Goal: Task Accomplishment & Management: Use online tool/utility

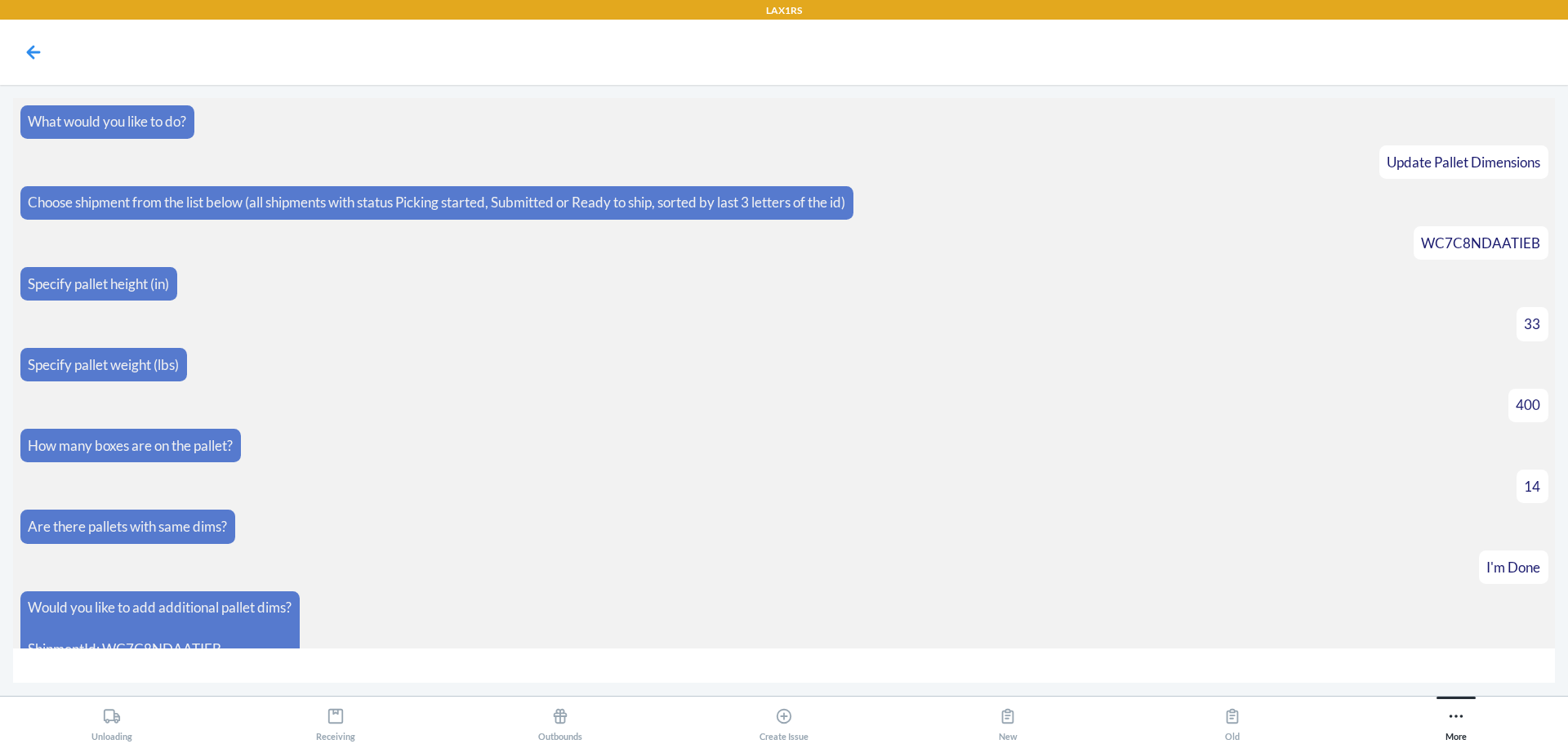
scroll to position [7366, 0]
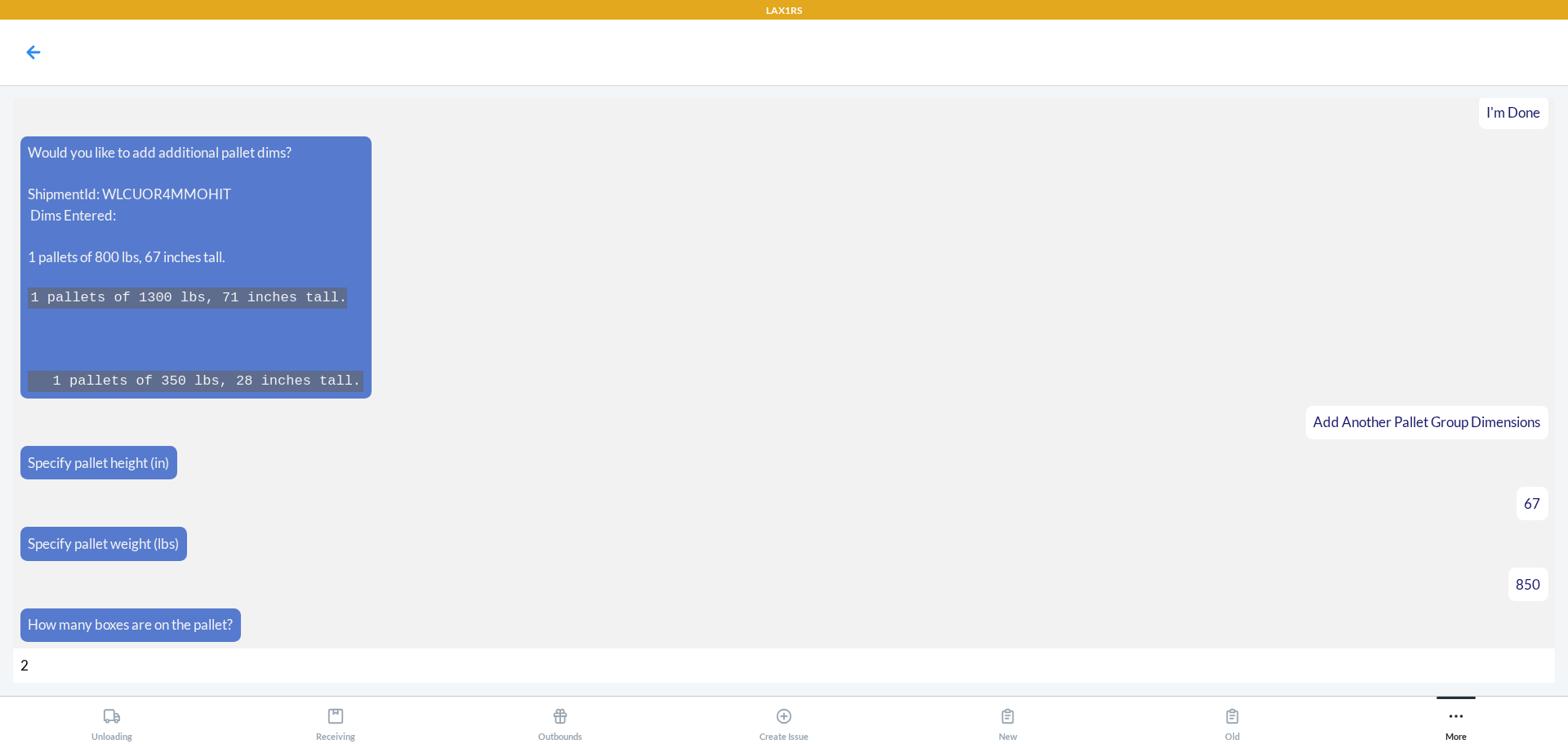
type input "20"
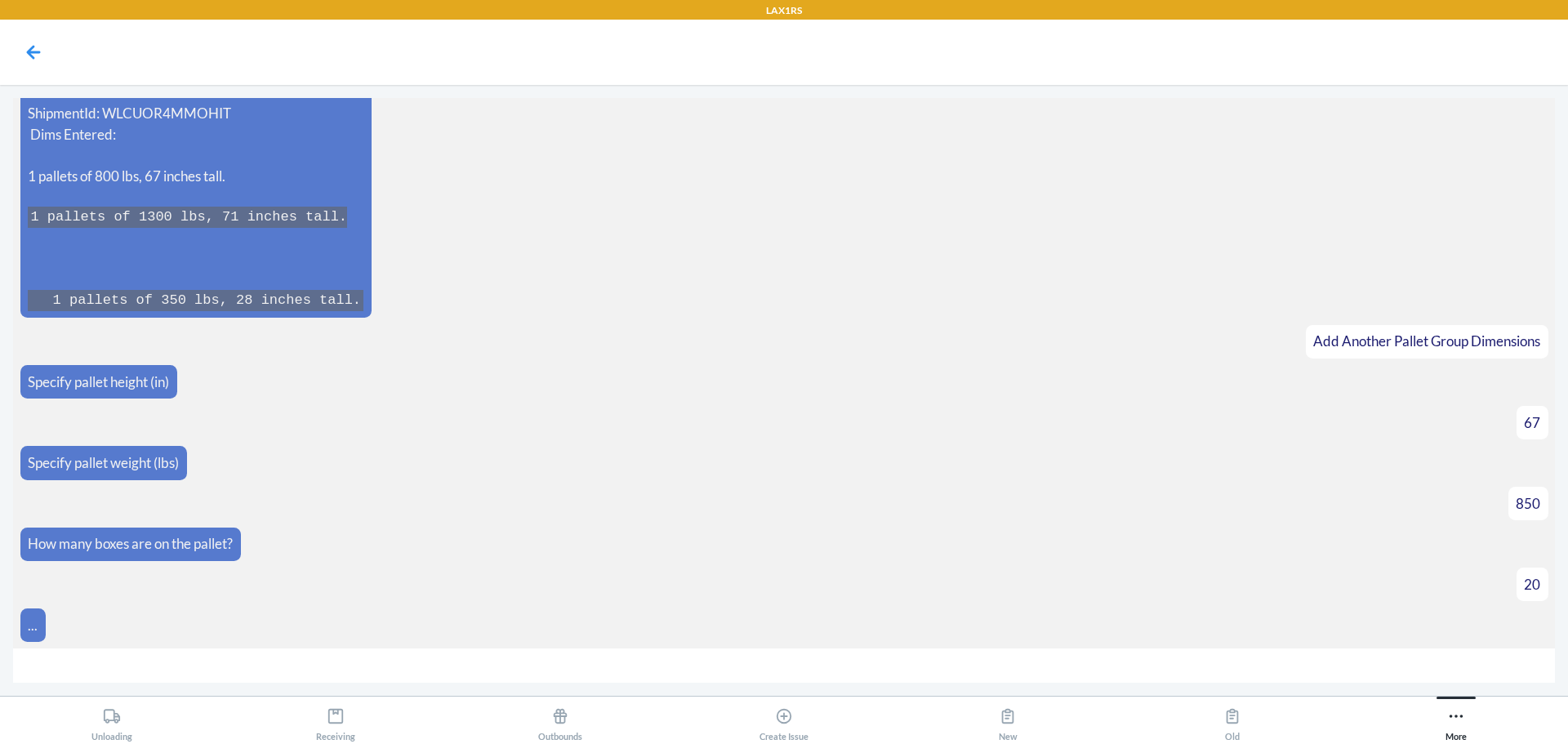
scroll to position [7472, 0]
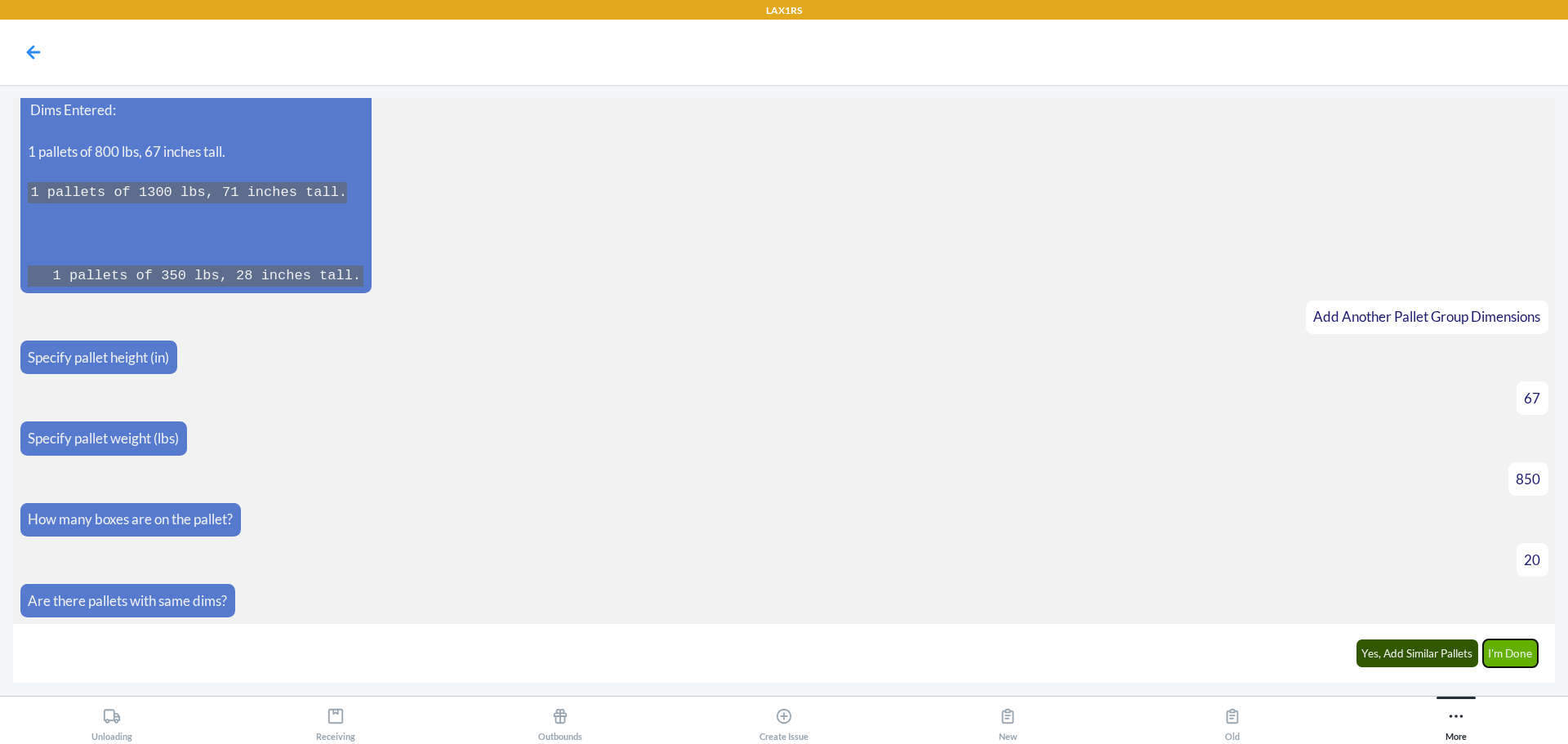
click at [1512, 647] on button "I'm Done" at bounding box center [1510, 653] width 56 height 27
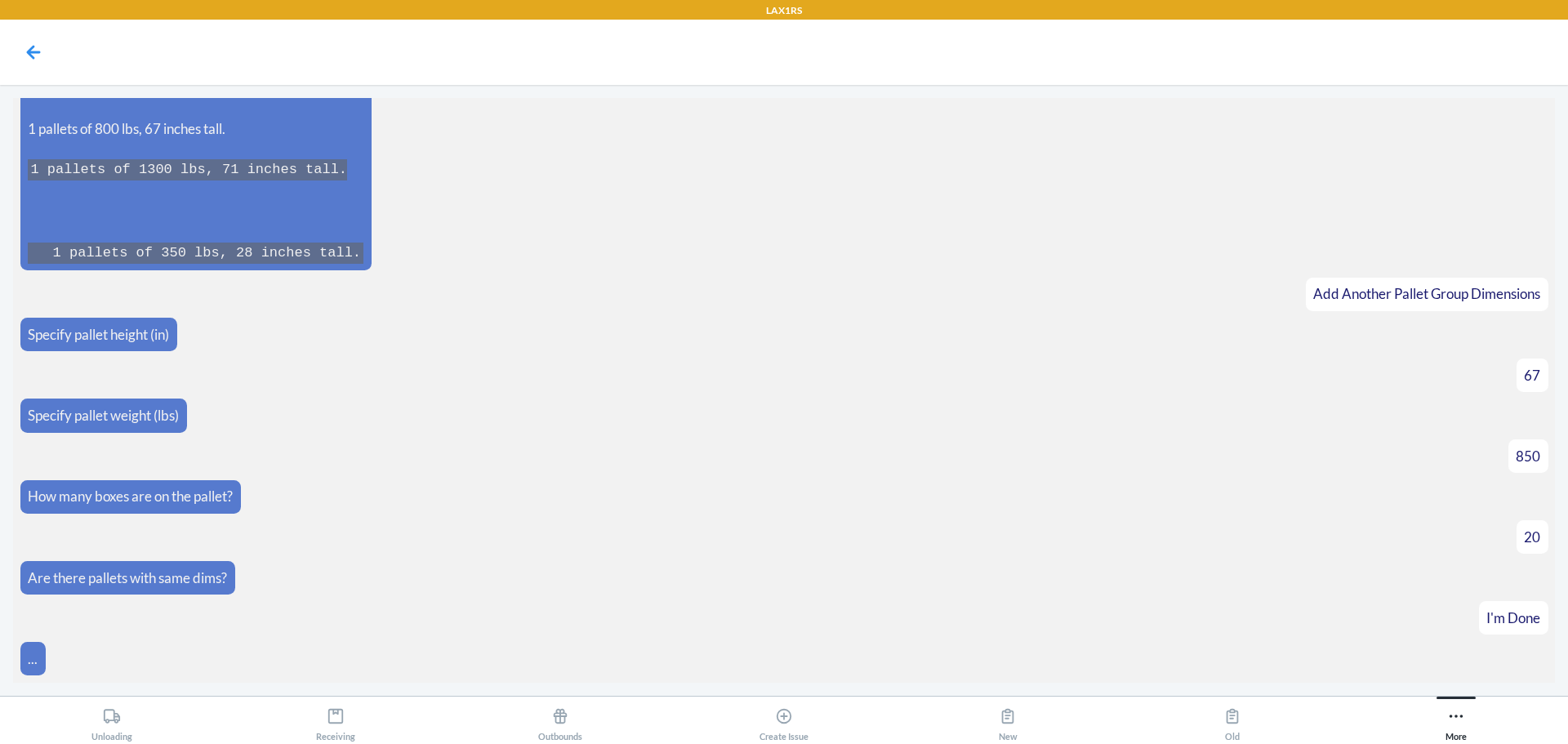
scroll to position [7865, 0]
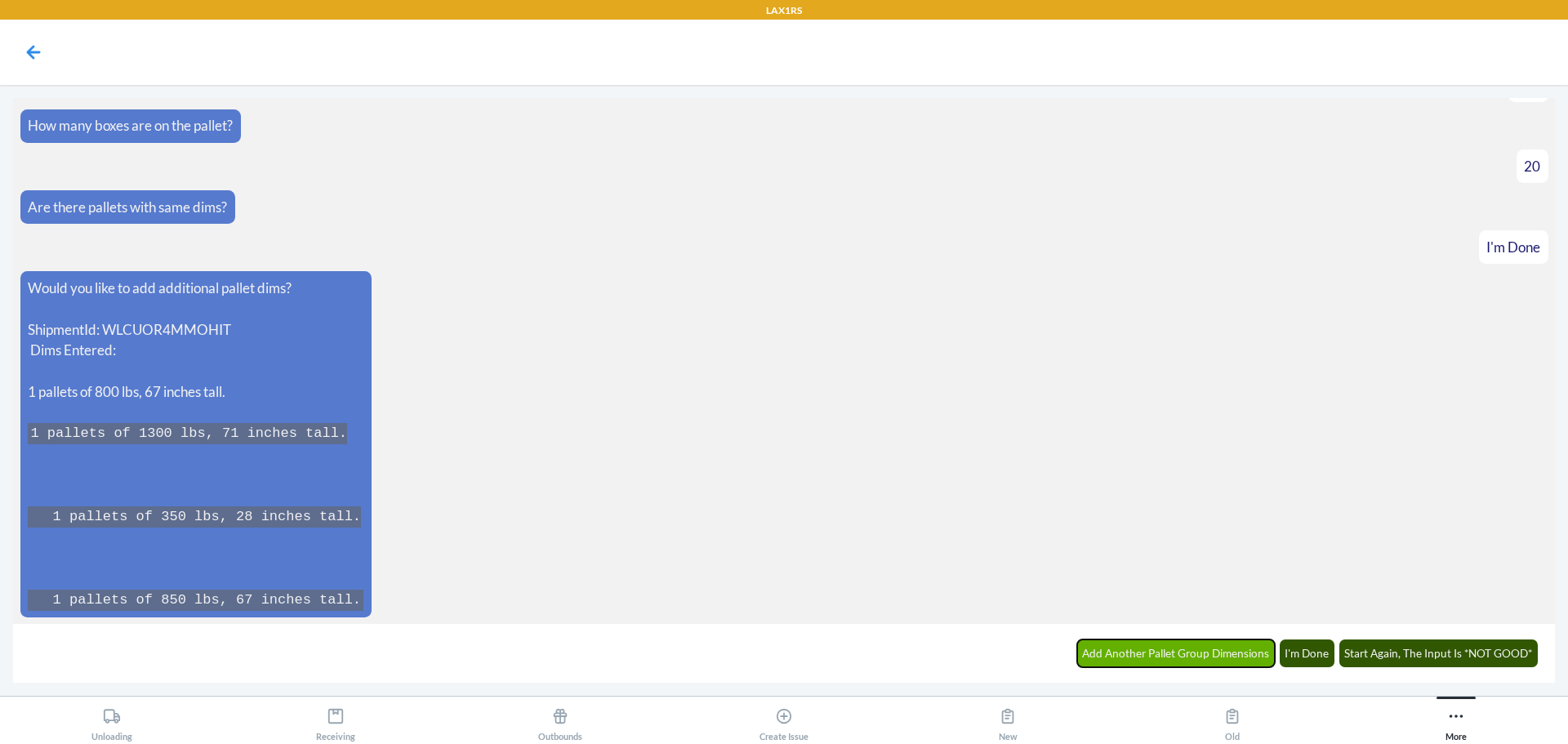
click at [1186, 648] on button "Add Another Pallet Group Dimensions" at bounding box center [1176, 653] width 198 height 27
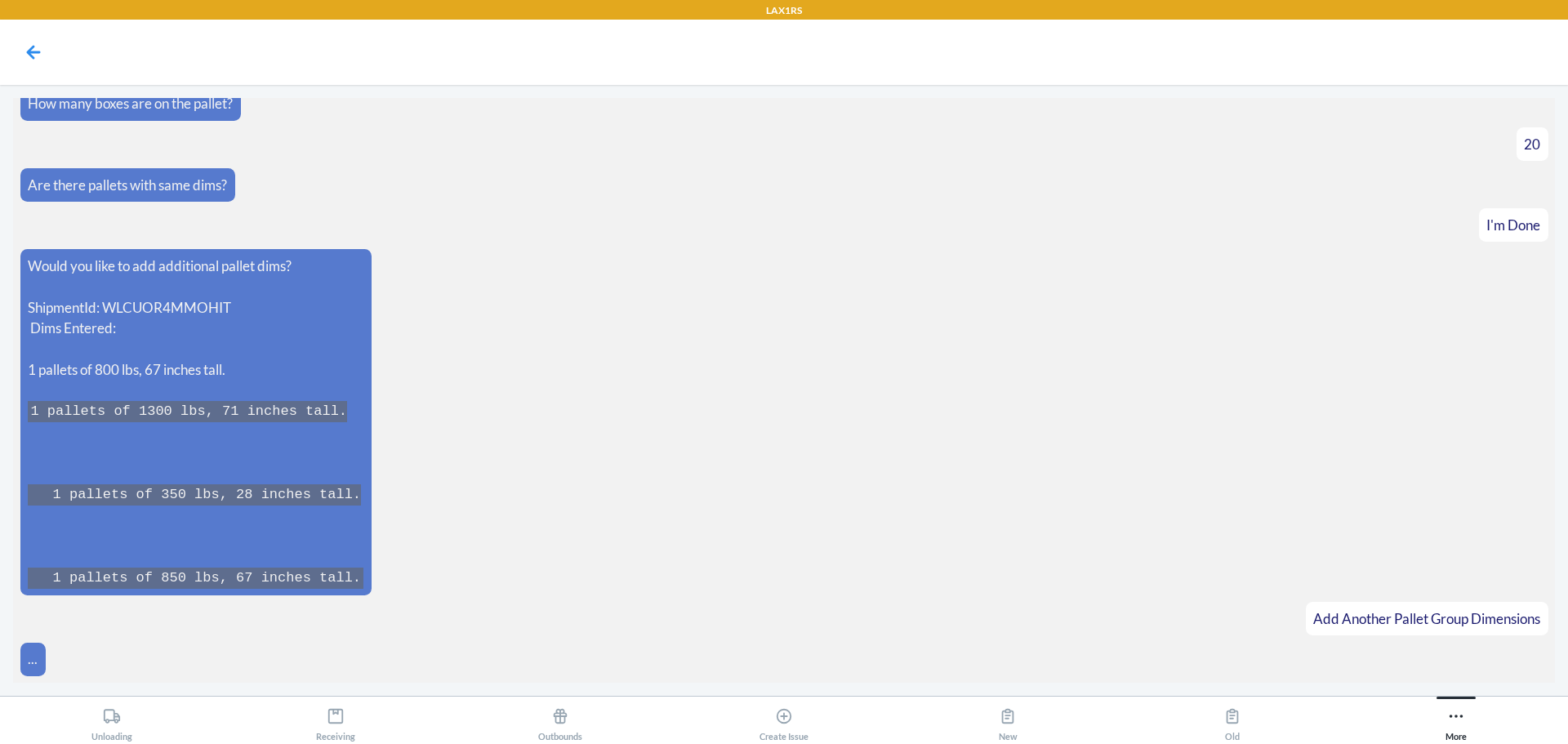
scroll to position [7921, 0]
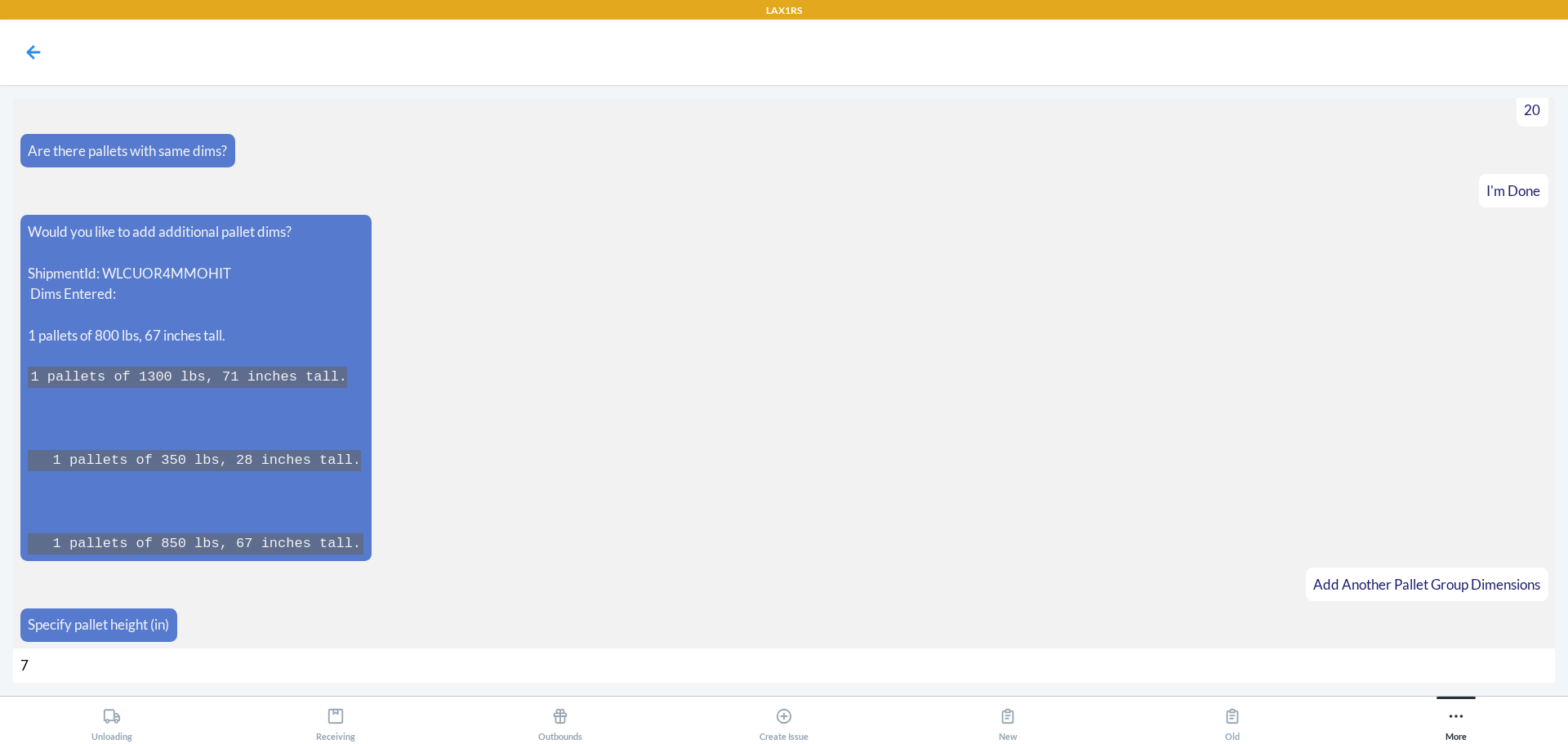
type input "71"
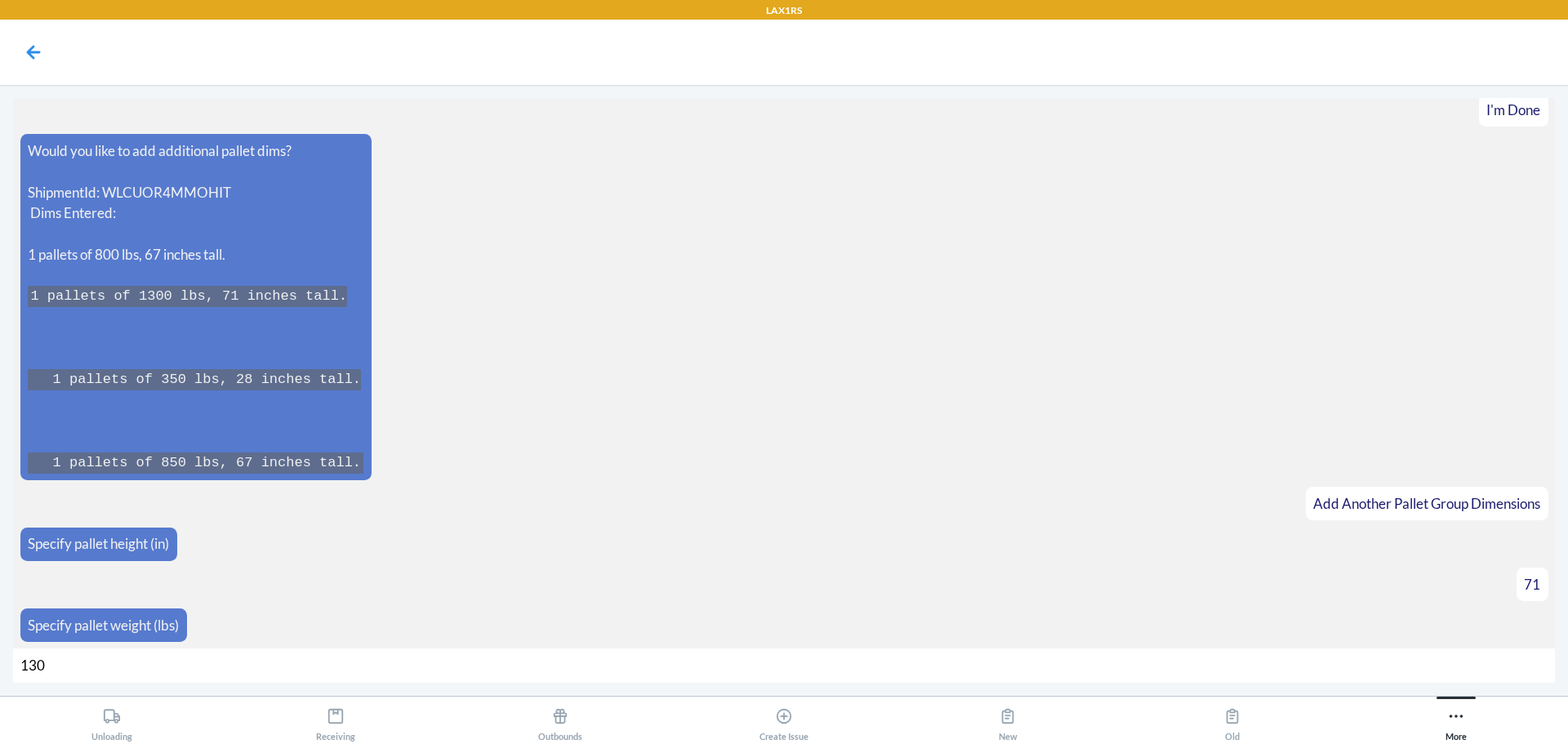
type input "1300"
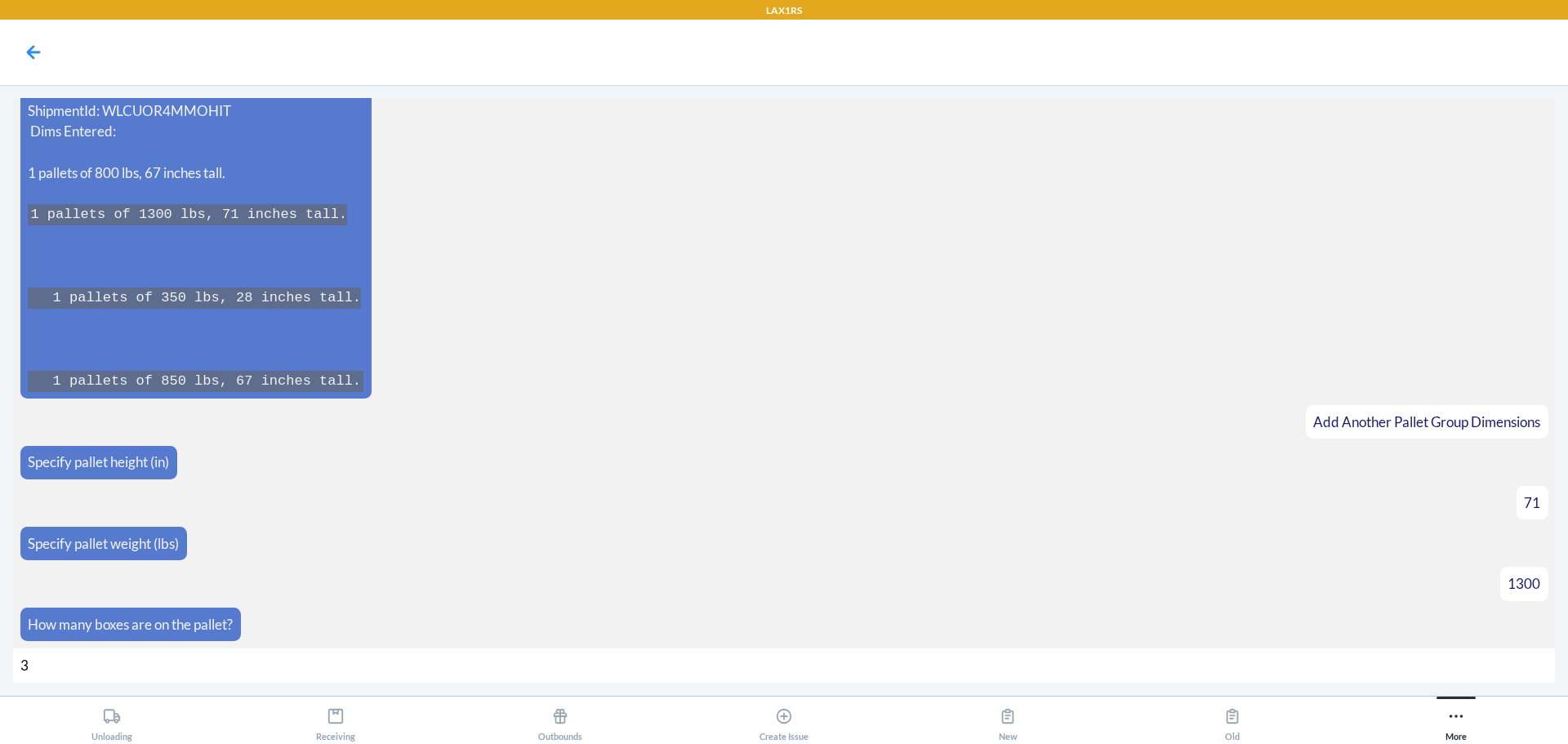
type input "30"
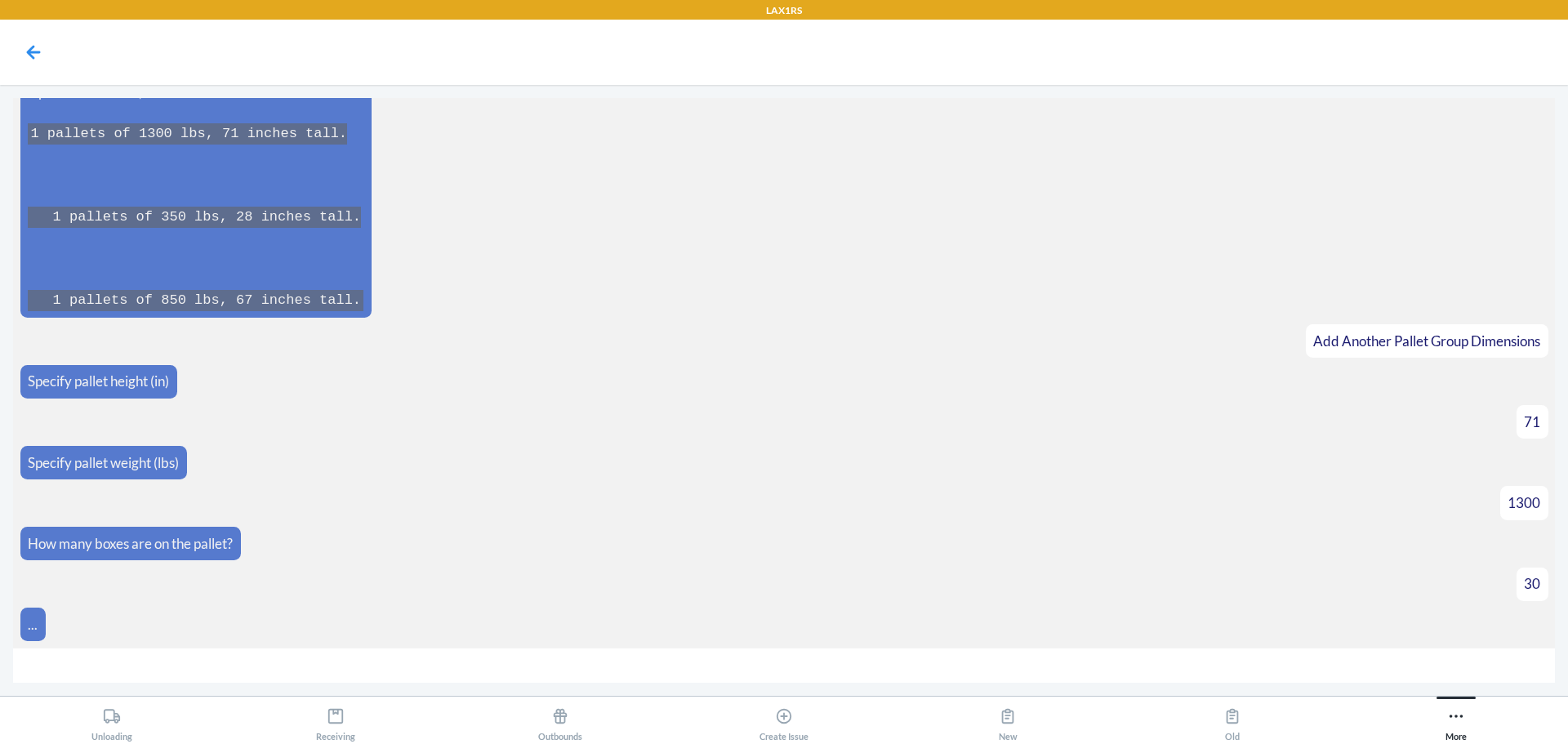
scroll to position [8189, 0]
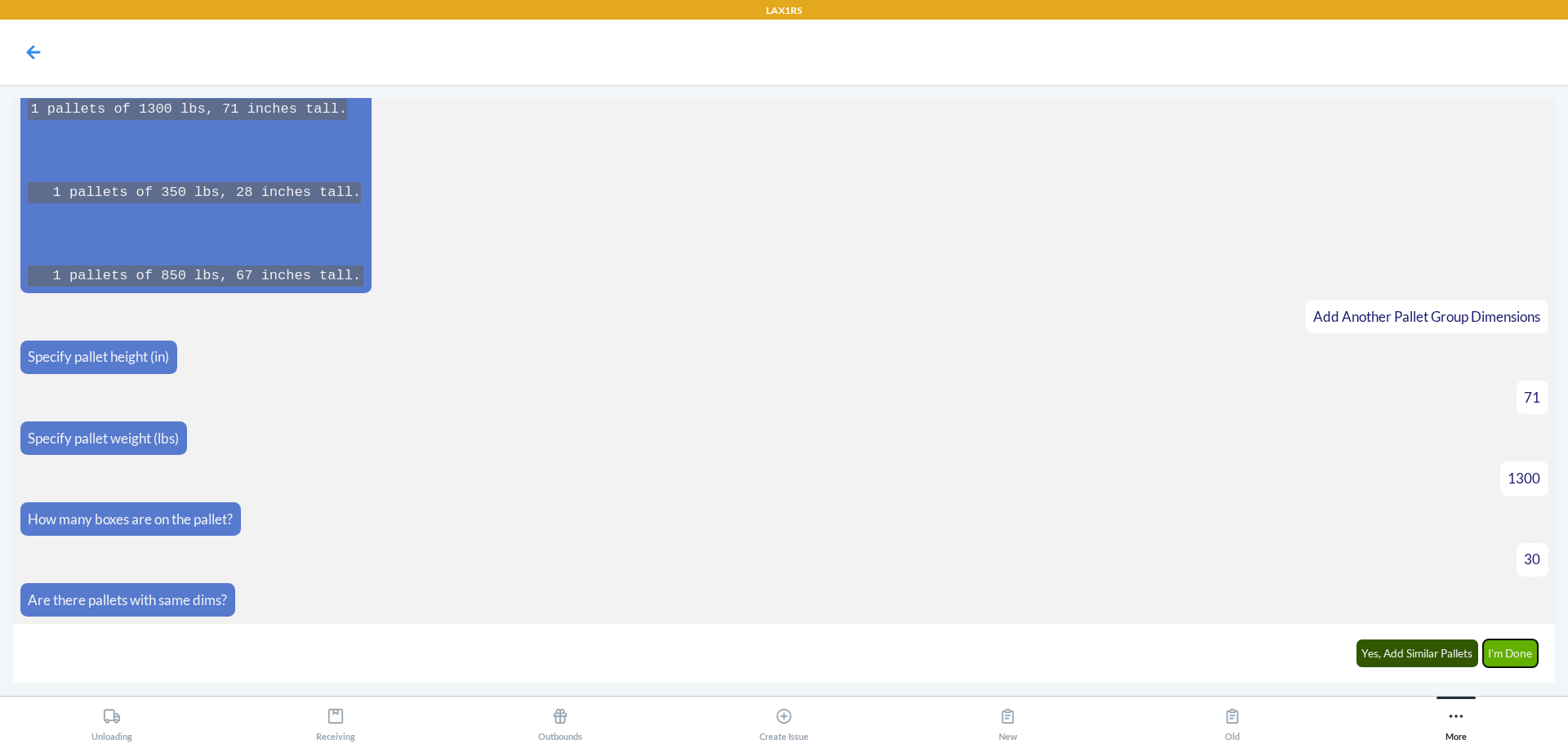
click at [1526, 654] on button "I'm Done" at bounding box center [1510, 653] width 56 height 27
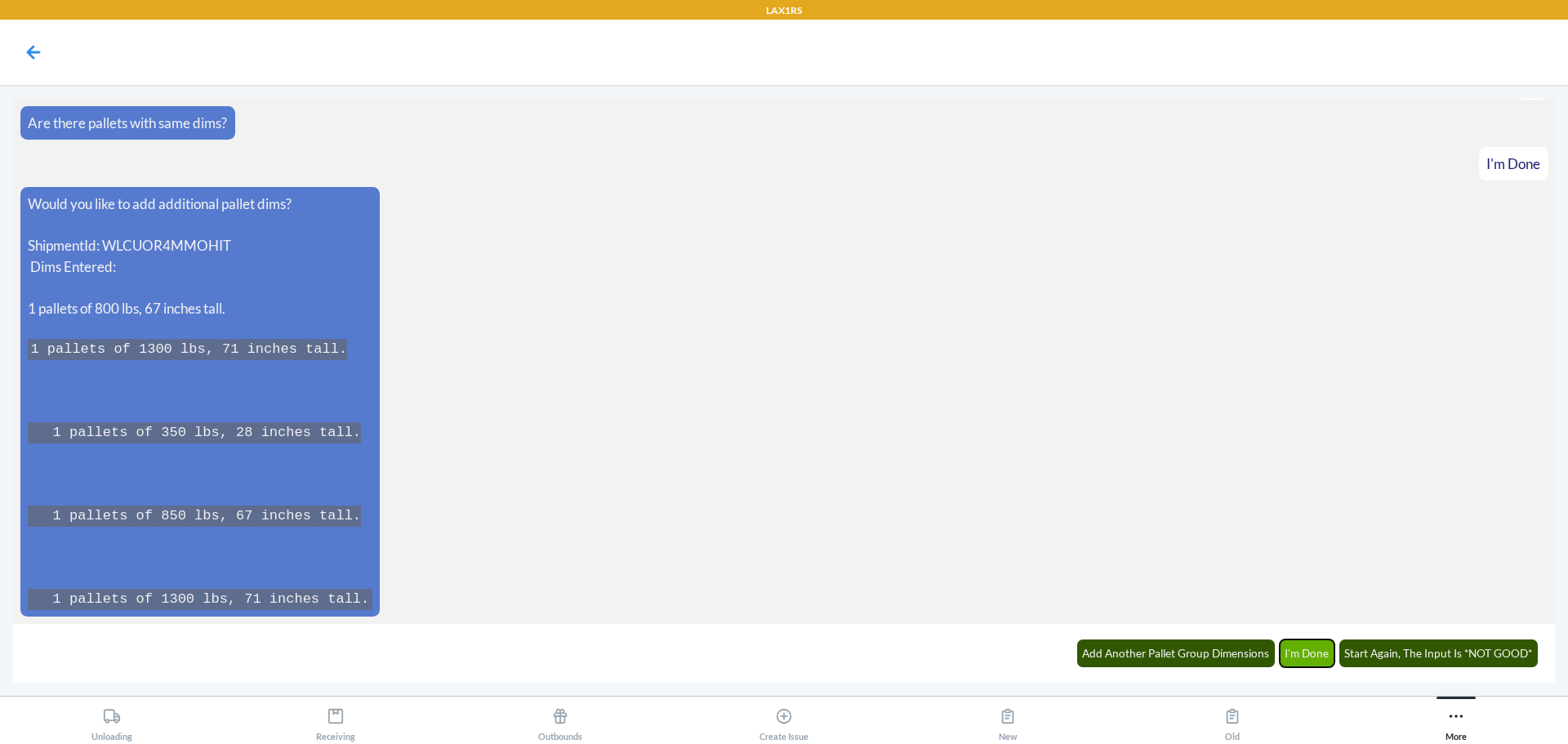
click at [1323, 654] on button "I'm Done" at bounding box center [1307, 653] width 56 height 27
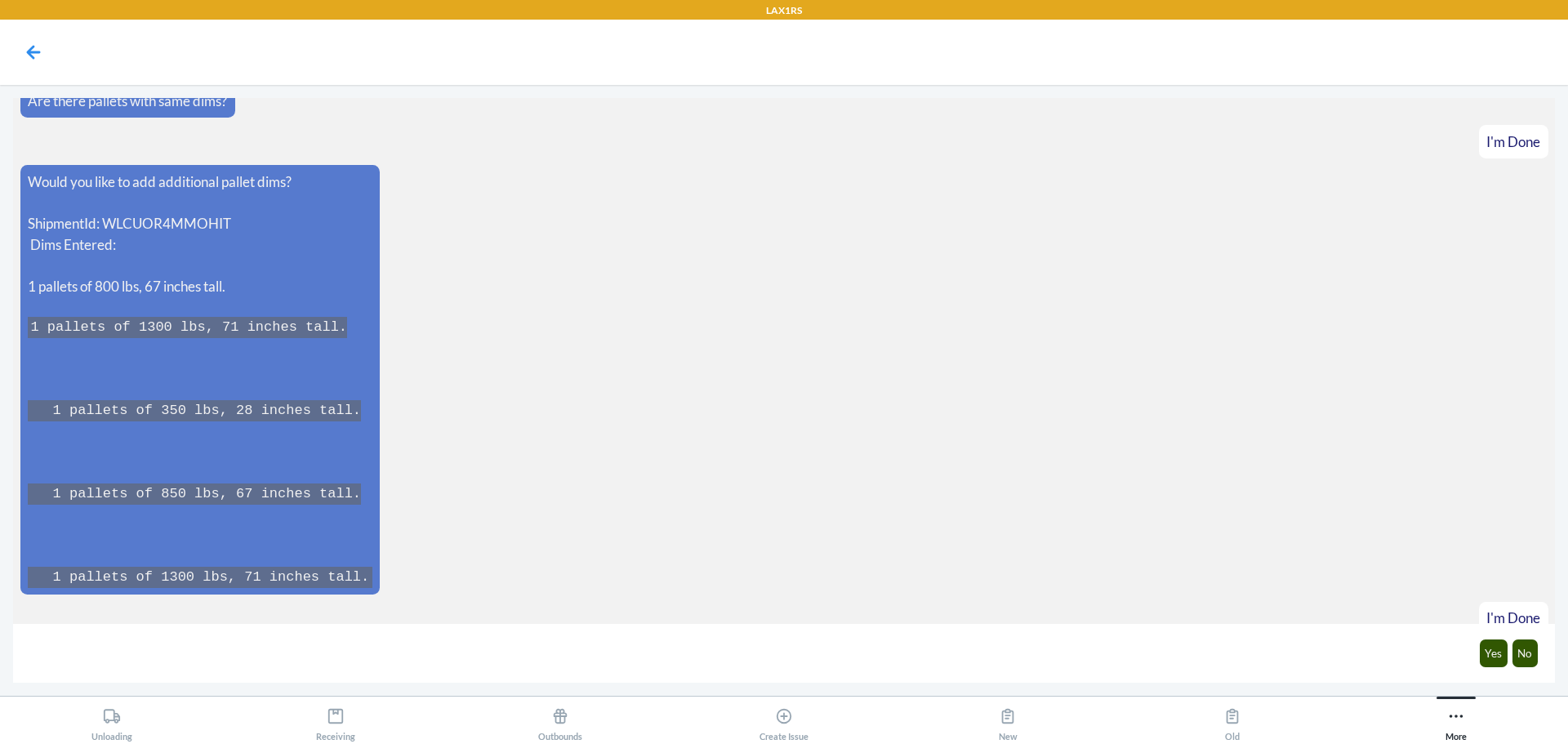
scroll to position [8747, 0]
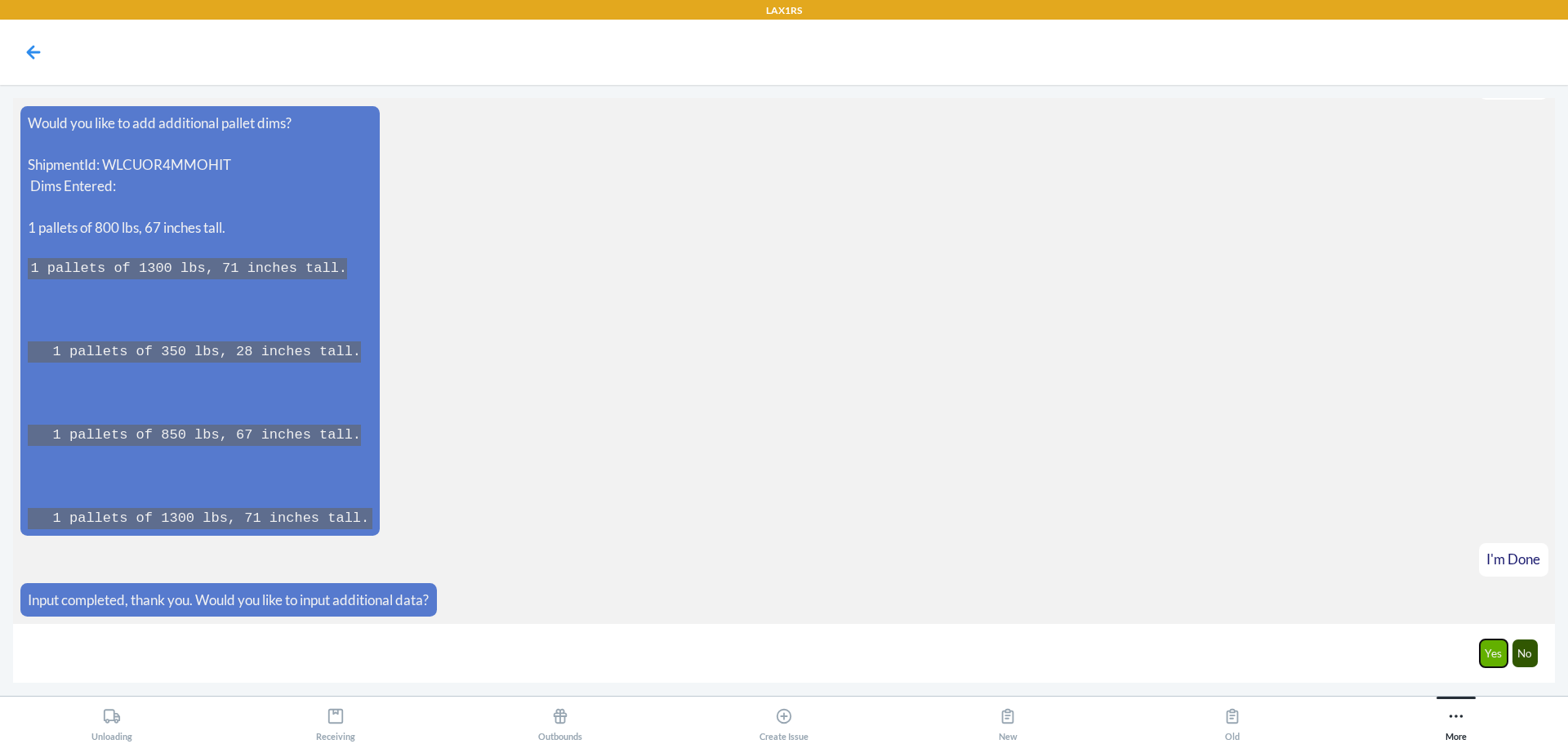
click at [1503, 655] on button "Yes" at bounding box center [1493, 653] width 28 height 27
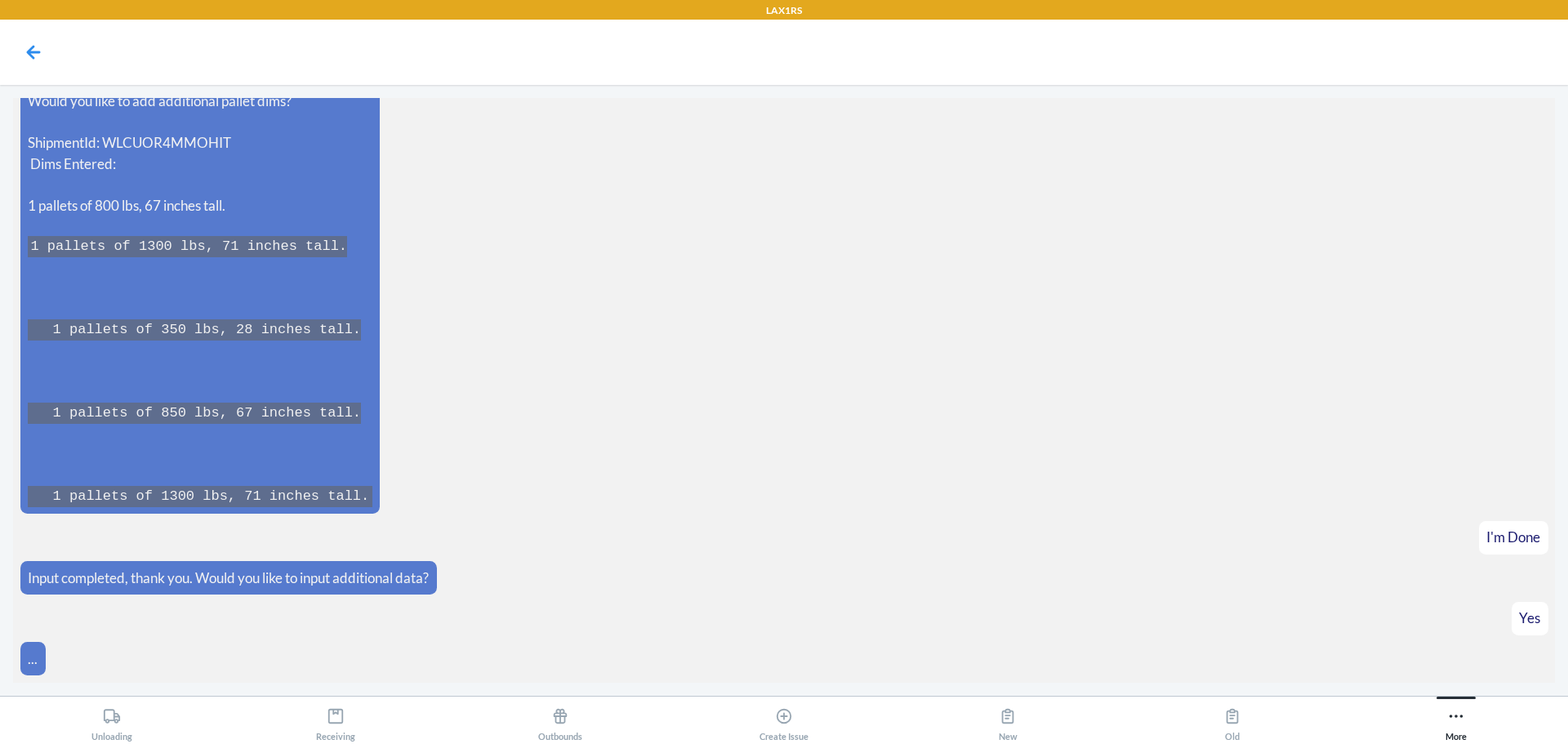
scroll to position [8828, 0]
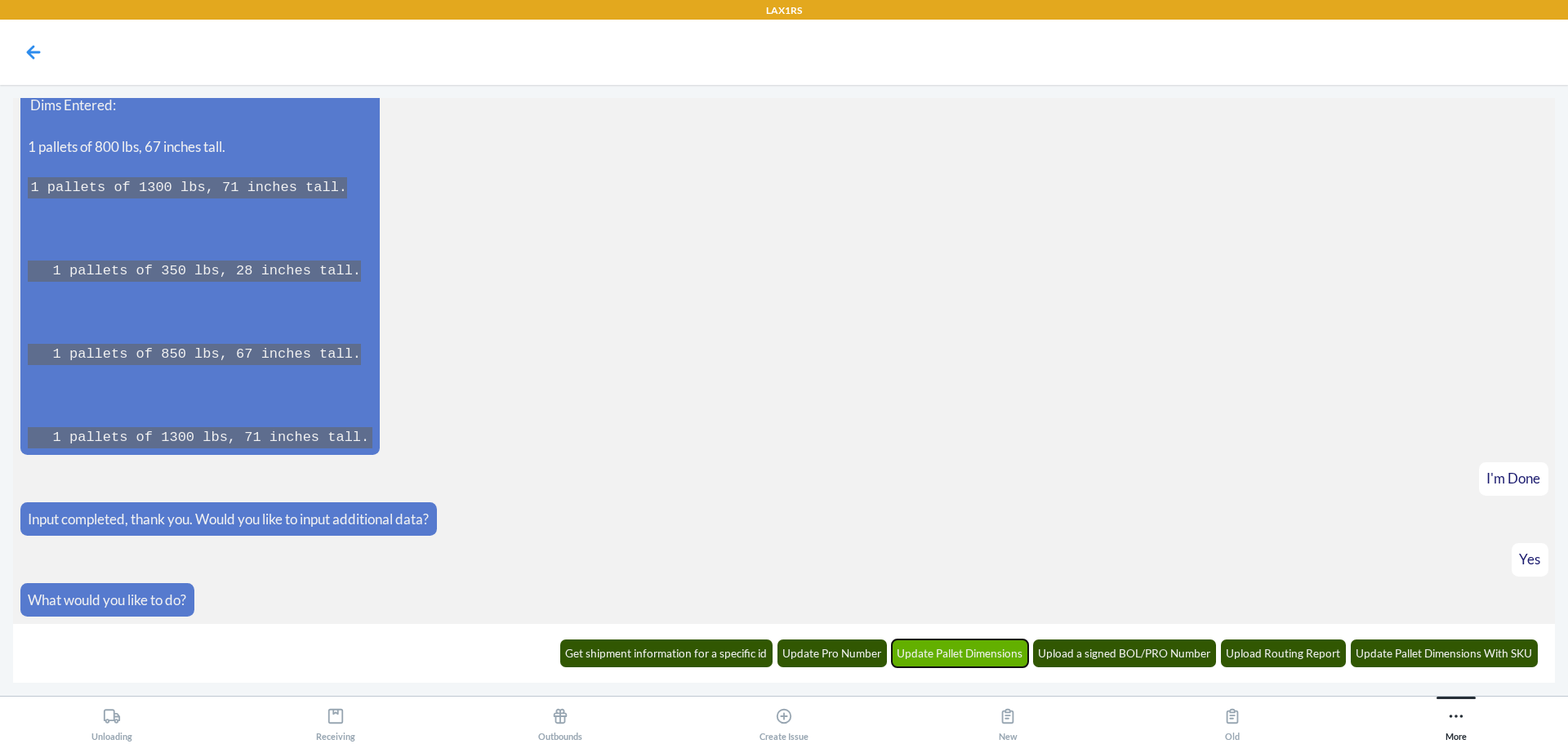
click at [929, 655] on button "Update Pallet Dimensions" at bounding box center [961, 653] width 137 height 27
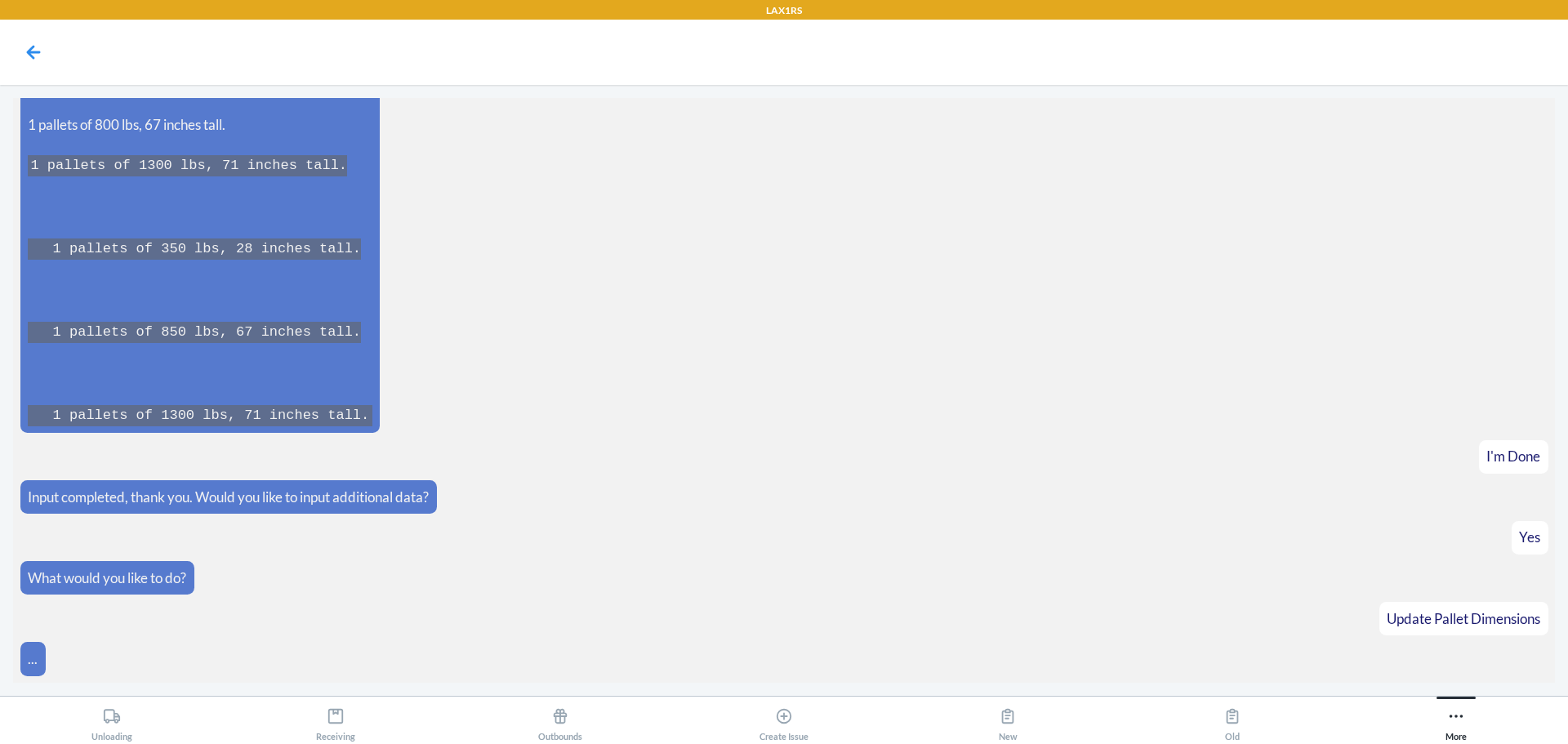
scroll to position [8908, 0]
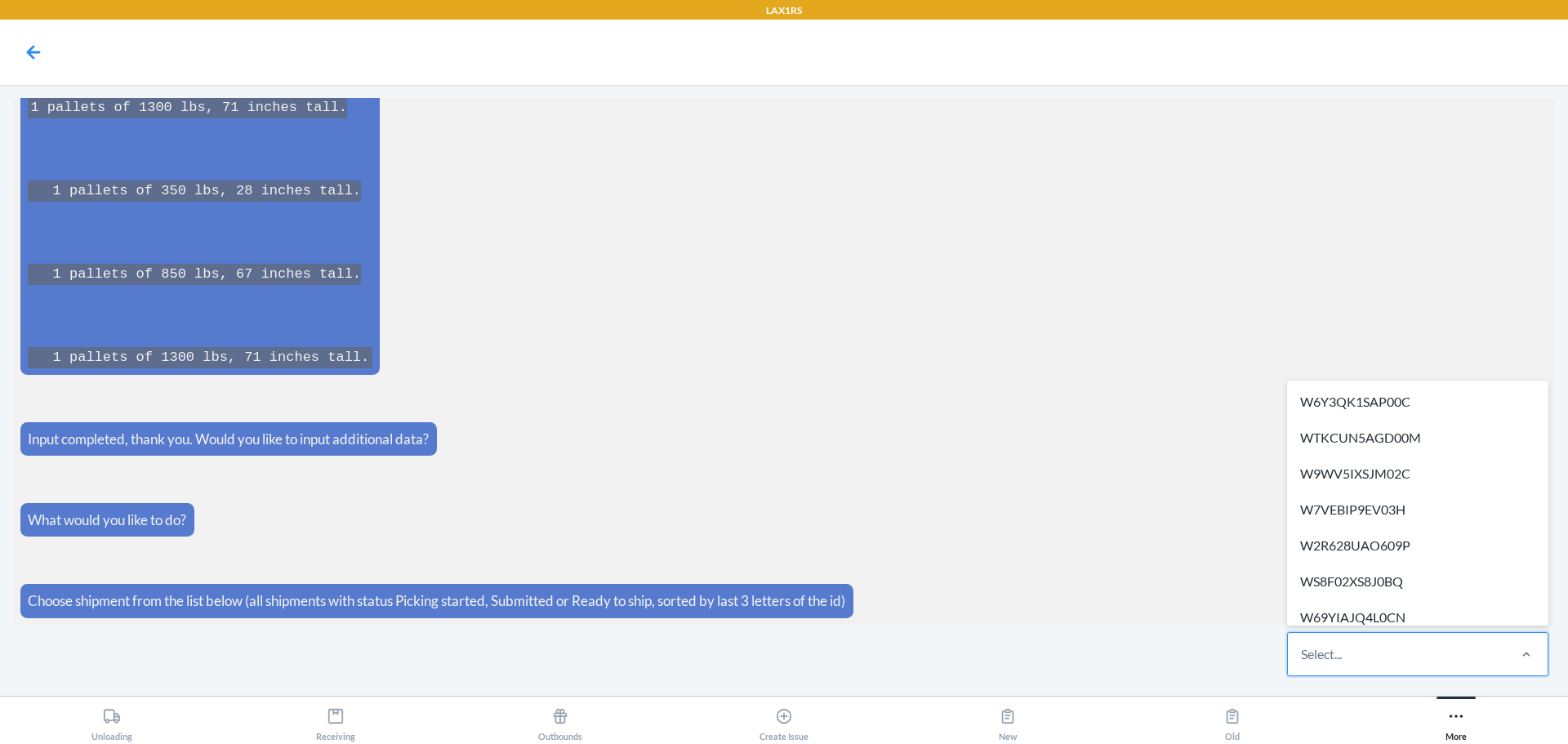
click at [1372, 654] on div "Select..." at bounding box center [1396, 654] width 217 height 43
click at [1302, 654] on input "option W6Y3QK1SAP00C focused, 1 of 343. 343 results available. Use Up and Down …" at bounding box center [1302, 654] width 2 height 19
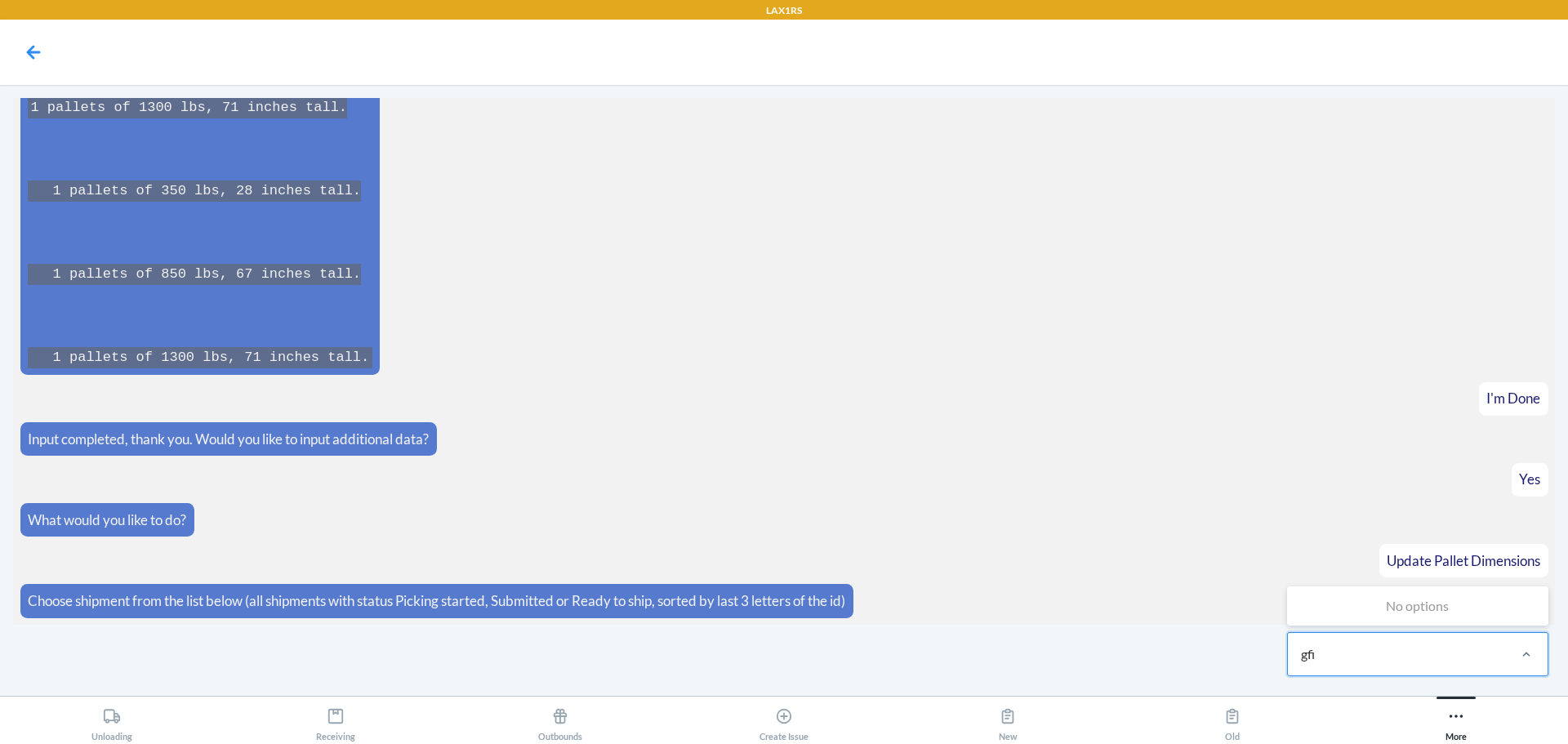
type input "gfih"
drag, startPoint x: 1342, startPoint y: 645, endPoint x: 1182, endPoint y: 663, distance: 161.0
click at [1183, 665] on div "0 results available. Select is focused ,type to refine list, press Down to open…" at bounding box center [784, 653] width 1542 height 58
click at [1367, 646] on div "Select..." at bounding box center [1396, 654] width 217 height 43
click at [1302, 646] on input "0 results available. Select is focused ,type to refine list, press Down to open…" at bounding box center [1302, 654] width 2 height 19
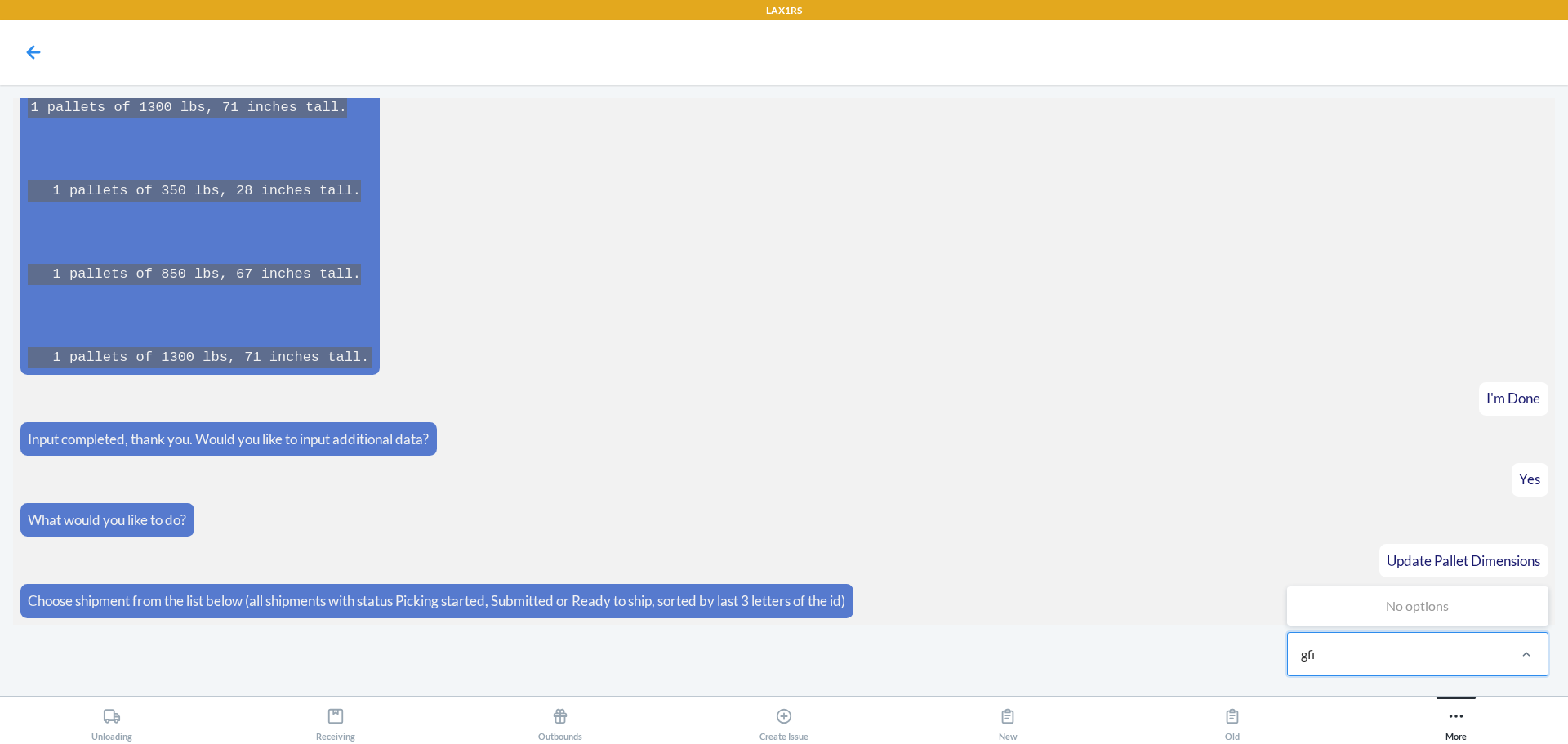
type input "gfih"
drag, startPoint x: 1357, startPoint y: 658, endPoint x: 1178, endPoint y: 658, distance: 179.0
click at [1180, 658] on div "0 results available. Select is focused ,type to refine list, press Down to open…" at bounding box center [784, 653] width 1542 height 58
